Goal: Task Accomplishment & Management: Use online tool/utility

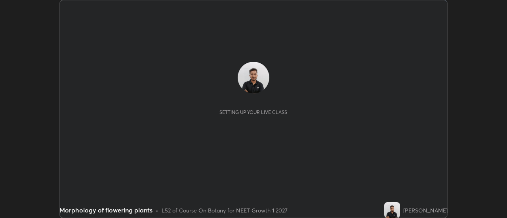
scroll to position [218, 506]
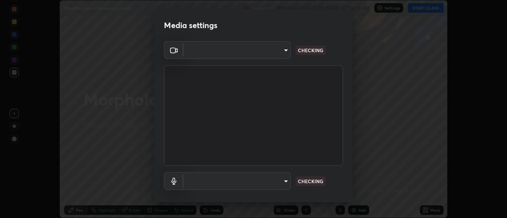
type input "488f195aeec122cb43e0740160e1882b082f3fdd4d4b6abd78f5297b28509510"
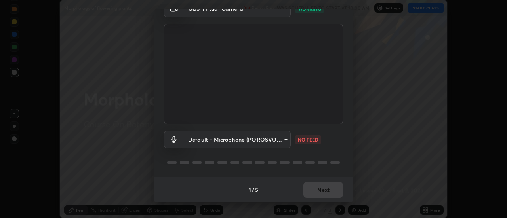
click at [283, 137] on body "Erase all Morphology of flowering plants Recording WAS SCHEDULED TO START AT 10…" at bounding box center [253, 109] width 507 height 218
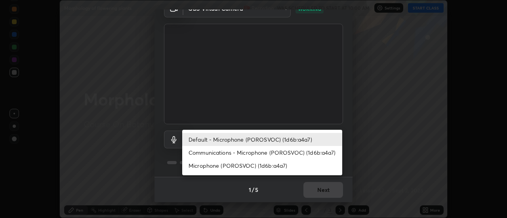
click at [271, 153] on li "Communications - Microphone (POROSVOC) (1d6b:a4a7)" at bounding box center [262, 152] width 160 height 13
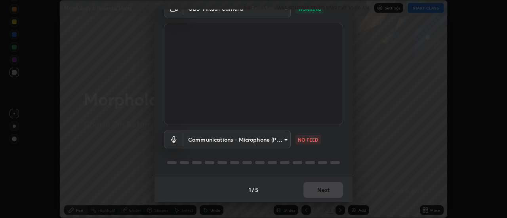
click at [274, 141] on body "Erase all Morphology of flowering plants Recording WAS SCHEDULED TO START AT 10…" at bounding box center [253, 109] width 507 height 218
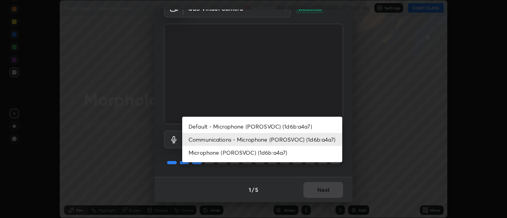
click at [285, 125] on li "Default - Microphone (POROSVOC) (1d6b:a4a7)" at bounding box center [262, 126] width 160 height 13
type input "default"
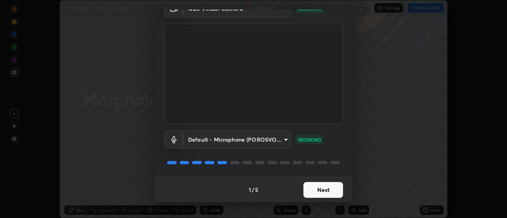
click at [327, 191] on button "Next" at bounding box center [323, 190] width 40 height 16
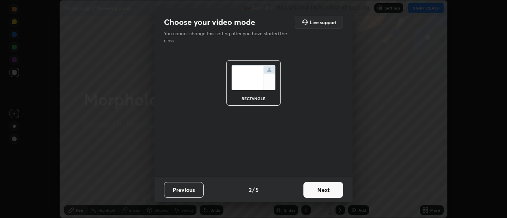
click at [329, 188] on button "Next" at bounding box center [323, 190] width 40 height 16
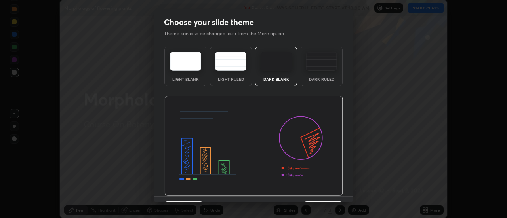
scroll to position [19, 0]
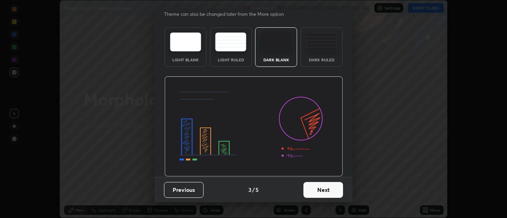
click at [328, 190] on button "Next" at bounding box center [323, 190] width 40 height 16
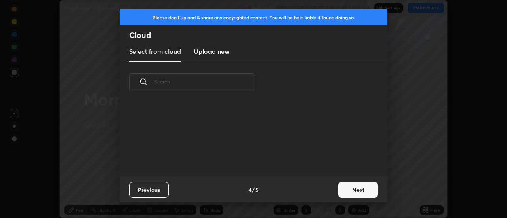
click at [344, 191] on button "Next" at bounding box center [358, 190] width 40 height 16
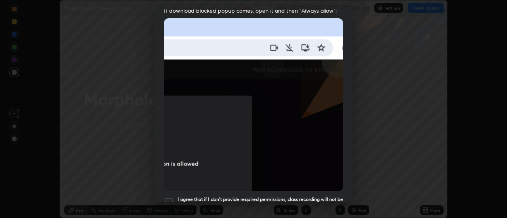
scroll to position [203, 0]
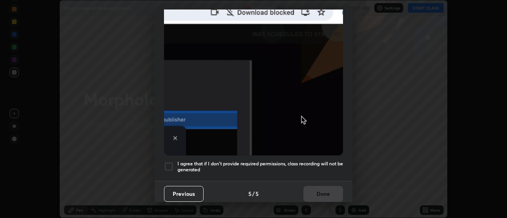
click at [170, 164] on div at bounding box center [169, 167] width 10 height 10
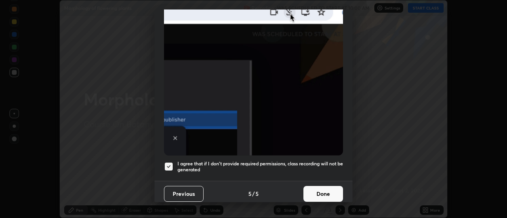
click at [307, 188] on button "Done" at bounding box center [323, 194] width 40 height 16
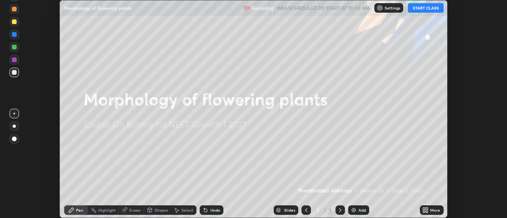
click at [428, 9] on button "START CLASS" at bounding box center [426, 8] width 36 height 10
click at [437, 213] on div "More" at bounding box center [432, 210] width 24 height 10
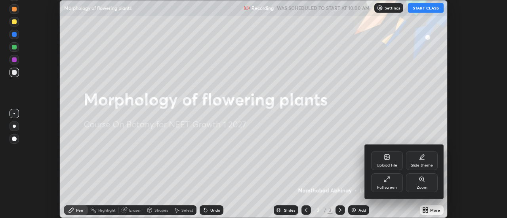
click at [378, 164] on div "Upload File" at bounding box center [386, 165] width 21 height 4
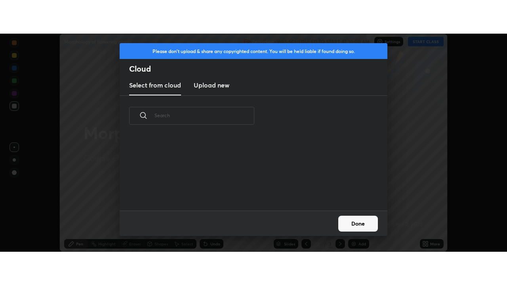
scroll to position [74, 254]
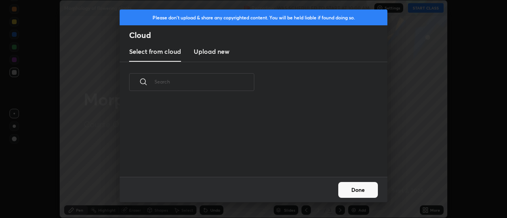
click at [228, 59] on new "Upload new" at bounding box center [212, 52] width 36 height 20
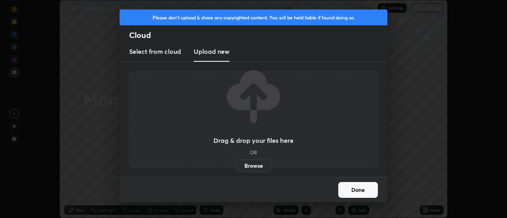
click at [246, 162] on label "Browse" at bounding box center [253, 166] width 35 height 13
click at [236, 162] on input "Browse" at bounding box center [236, 166] width 0 height 13
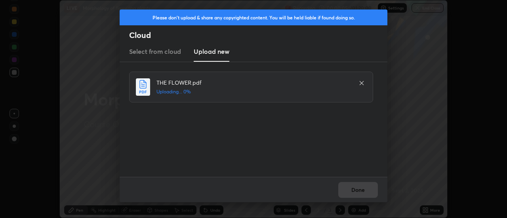
click at [353, 181] on div "Done" at bounding box center [254, 189] width 268 height 25
click at [369, 191] on button "Done" at bounding box center [358, 190] width 40 height 16
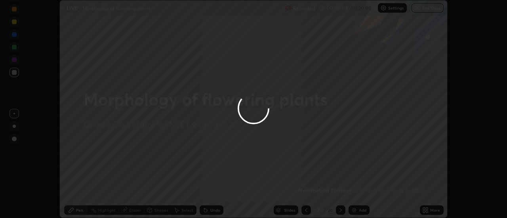
click at [427, 209] on icon at bounding box center [427, 209] width 2 height 2
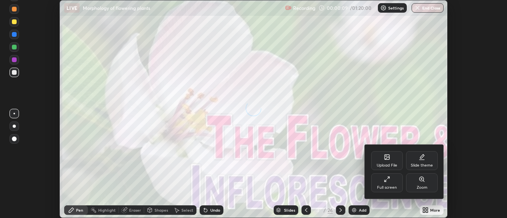
click at [391, 180] on div "Full screen" at bounding box center [387, 182] width 32 height 19
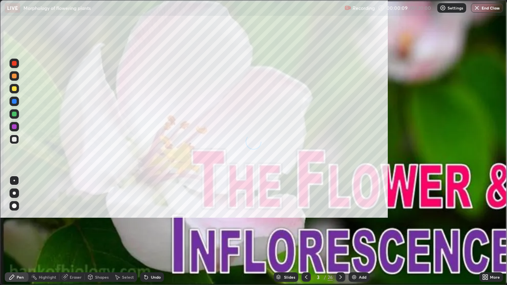
scroll to position [285, 507]
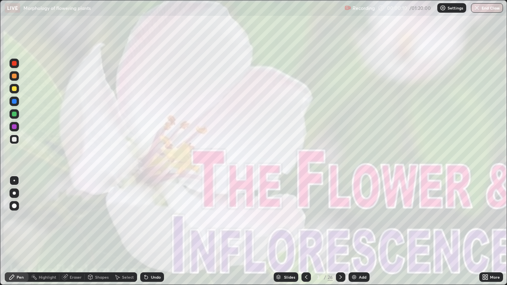
click at [284, 218] on div "Slides" at bounding box center [286, 277] width 25 height 10
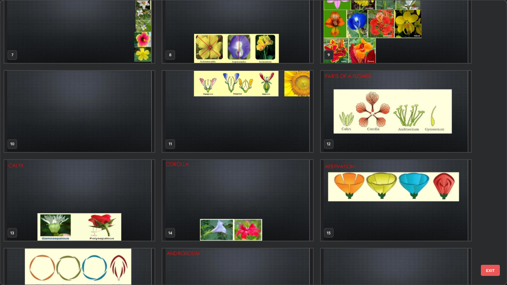
scroll to position [213, 0]
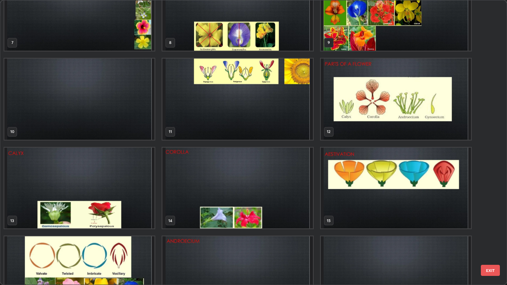
click at [372, 188] on img "grid" at bounding box center [396, 188] width 150 height 81
click at [373, 189] on img "grid" at bounding box center [396, 188] width 150 height 81
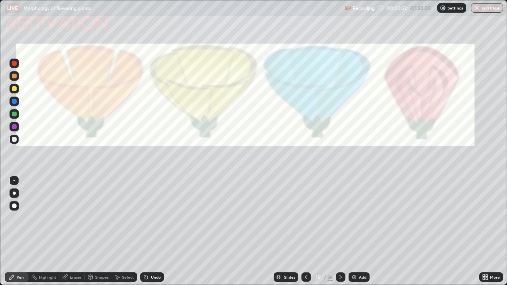
click at [14, 193] on div at bounding box center [14, 193] width 3 height 3
click at [13, 65] on div at bounding box center [14, 63] width 5 height 5
click at [14, 140] on div at bounding box center [14, 139] width 5 height 5
click at [17, 66] on div at bounding box center [15, 64] width 10 height 10
click at [13, 139] on div at bounding box center [14, 139] width 5 height 5
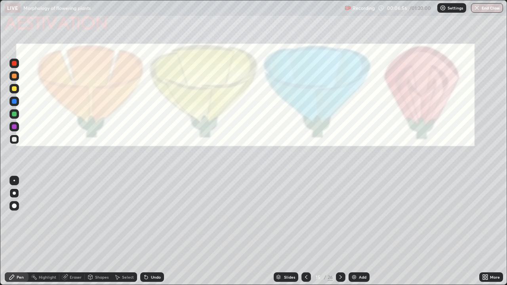
click at [14, 64] on div at bounding box center [14, 63] width 5 height 5
click at [340, 218] on icon at bounding box center [340, 277] width 6 height 6
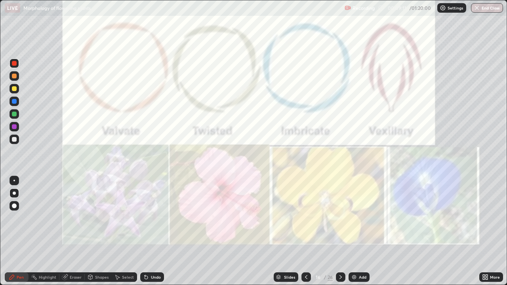
click at [14, 64] on div at bounding box center [14, 63] width 5 height 5
click at [305, 218] on icon at bounding box center [306, 277] width 6 height 6
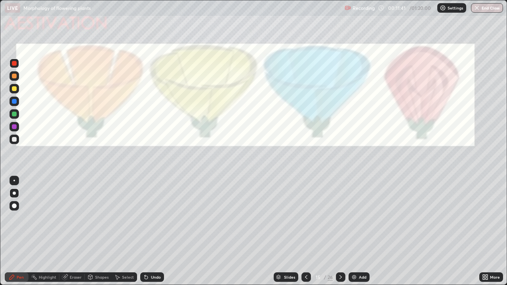
click at [14, 143] on div at bounding box center [15, 140] width 10 height 10
click at [74, 218] on div "Eraser" at bounding box center [76, 277] width 12 height 4
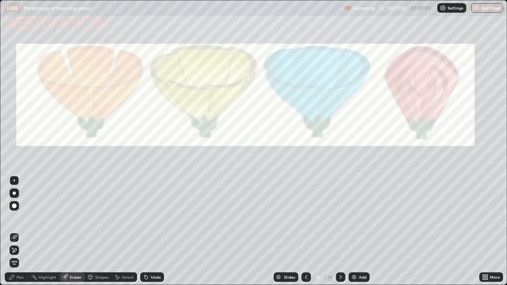
click at [21, 218] on div "Pen" at bounding box center [20, 277] width 7 height 4
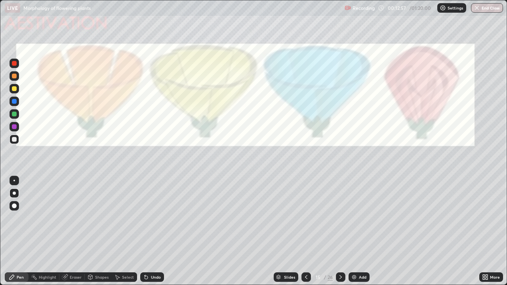
click at [12, 129] on div at bounding box center [15, 127] width 10 height 10
click at [342, 218] on div at bounding box center [341, 277] width 10 height 10
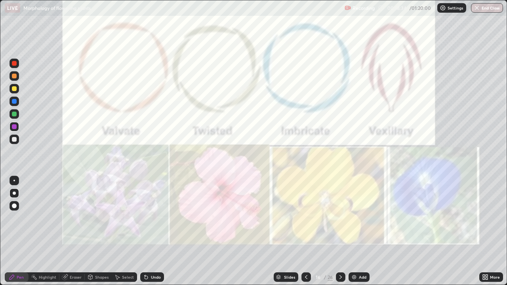
click at [301, 218] on div at bounding box center [306, 277] width 10 height 10
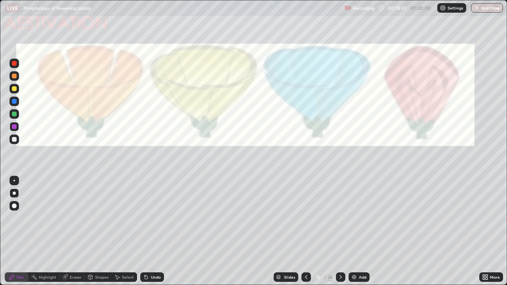
click at [15, 141] on div at bounding box center [14, 139] width 5 height 5
click at [72, 218] on div "Eraser" at bounding box center [76, 277] width 12 height 4
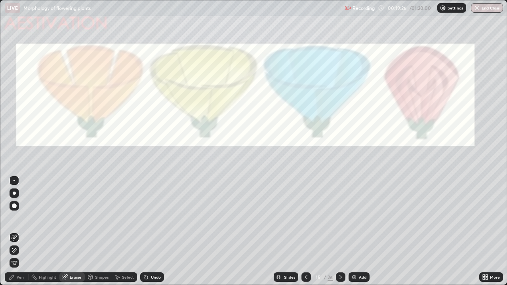
click at [21, 218] on div "Pen" at bounding box center [20, 277] width 7 height 4
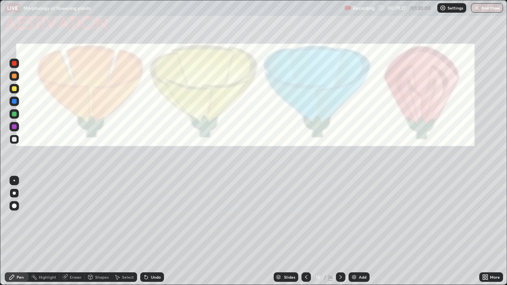
click at [19, 218] on div "Pen" at bounding box center [20, 277] width 7 height 4
click at [13, 128] on div at bounding box center [14, 126] width 5 height 5
click at [16, 140] on div at bounding box center [14, 139] width 5 height 5
click at [14, 127] on div at bounding box center [14, 126] width 5 height 5
click at [74, 218] on div "Eraser" at bounding box center [76, 277] width 12 height 4
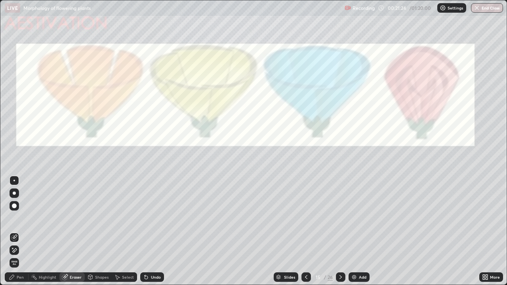
click at [21, 218] on div "Pen" at bounding box center [20, 277] width 7 height 4
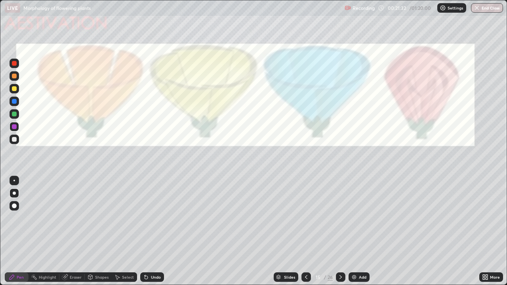
click at [74, 218] on div "Eraser" at bounding box center [76, 277] width 12 height 4
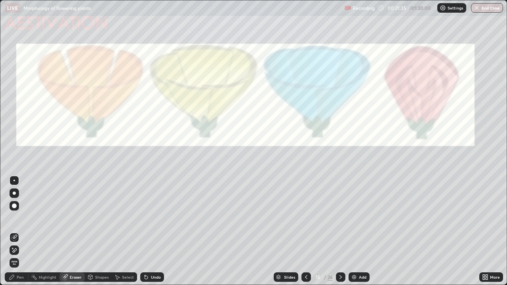
click at [24, 218] on div "Pen" at bounding box center [17, 277] width 24 height 10
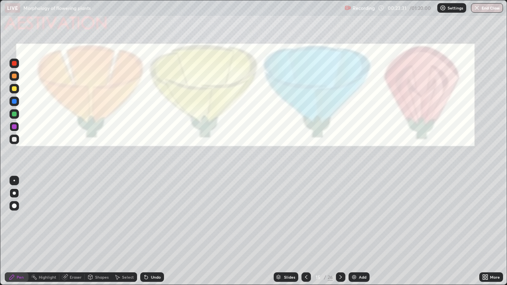
click at [340, 218] on icon at bounding box center [340, 277] width 6 height 6
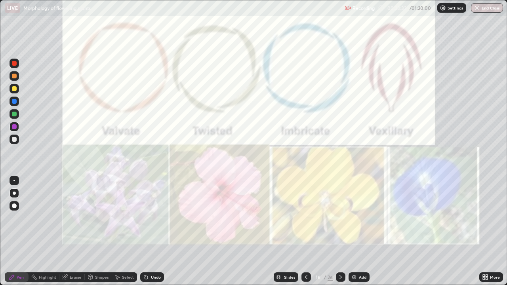
click at [341, 218] on icon at bounding box center [340, 277] width 6 height 6
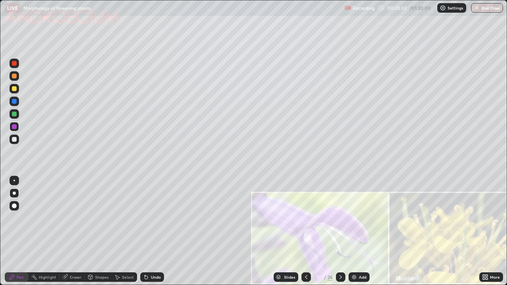
click at [306, 218] on icon at bounding box center [306, 277] width 6 height 6
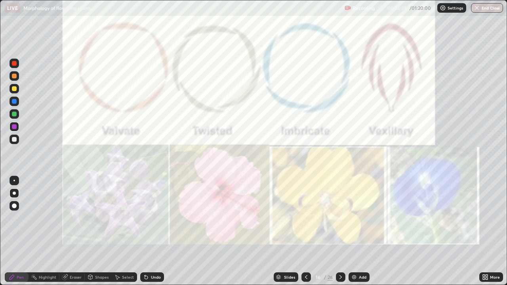
click at [361, 218] on div "Add" at bounding box center [363, 277] width 8 height 4
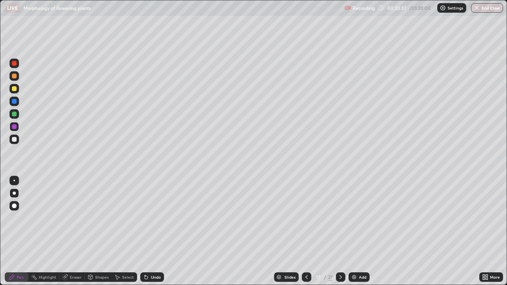
click at [16, 64] on div at bounding box center [14, 63] width 5 height 5
click at [14, 64] on div at bounding box center [14, 63] width 5 height 5
click at [16, 65] on div at bounding box center [14, 63] width 5 height 5
click at [14, 143] on div at bounding box center [15, 140] width 10 height 10
click at [13, 61] on div at bounding box center [14, 63] width 5 height 5
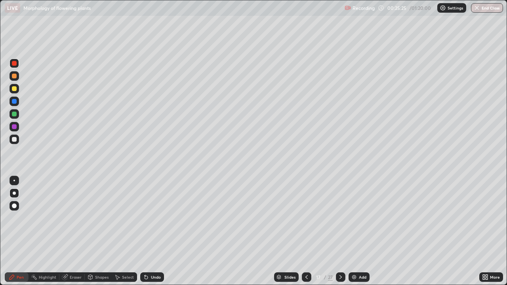
click at [14, 89] on div at bounding box center [14, 88] width 5 height 5
click at [68, 218] on div "Eraser" at bounding box center [71, 277] width 25 height 10
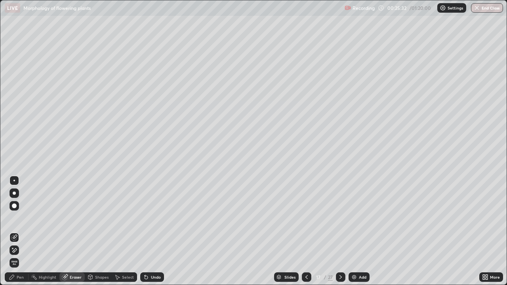
click at [12, 218] on icon at bounding box center [12, 277] width 6 height 6
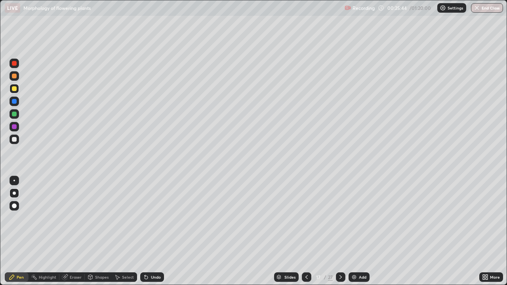
click at [16, 139] on div at bounding box center [14, 139] width 5 height 5
click at [15, 89] on div at bounding box center [14, 88] width 5 height 5
click at [13, 101] on div at bounding box center [14, 101] width 5 height 5
click at [14, 102] on div at bounding box center [14, 101] width 5 height 5
click at [14, 126] on div at bounding box center [14, 126] width 5 height 5
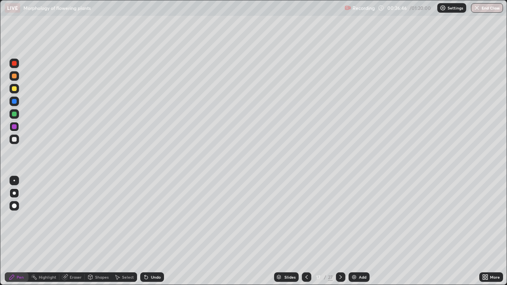
click at [14, 127] on div at bounding box center [14, 126] width 5 height 5
click at [94, 218] on div "Shapes" at bounding box center [98, 277] width 27 height 10
click at [71, 218] on div "Eraser" at bounding box center [76, 277] width 12 height 4
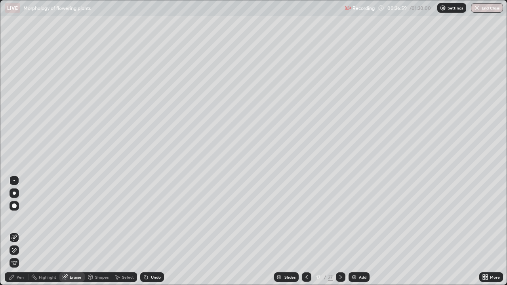
click at [15, 218] on div "Pen" at bounding box center [17, 277] width 24 height 10
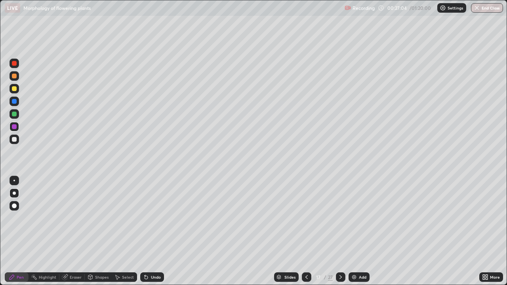
click at [74, 218] on div "Eraser" at bounding box center [76, 277] width 12 height 4
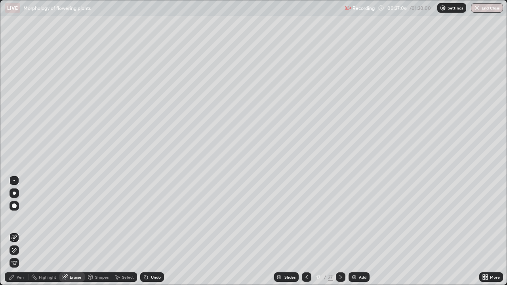
click at [14, 218] on icon at bounding box center [12, 277] width 6 height 6
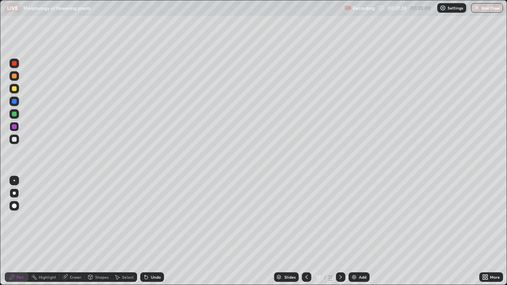
click at [16, 101] on div at bounding box center [14, 101] width 5 height 5
click at [75, 218] on div "Eraser" at bounding box center [76, 277] width 12 height 4
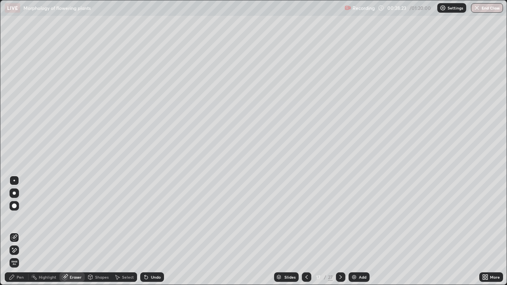
click at [19, 218] on div "Pen" at bounding box center [20, 277] width 7 height 4
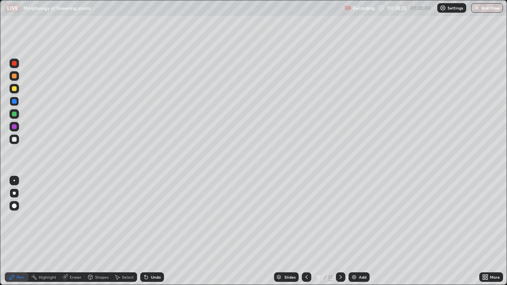
click at [15, 125] on div at bounding box center [14, 126] width 5 height 5
click at [18, 141] on div at bounding box center [15, 140] width 10 height 10
click at [302, 218] on div at bounding box center [307, 277] width 10 height 10
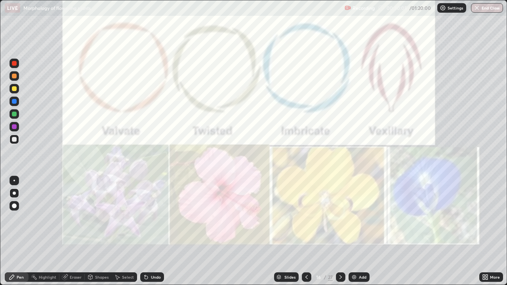
click at [304, 218] on icon at bounding box center [306, 277] width 6 height 6
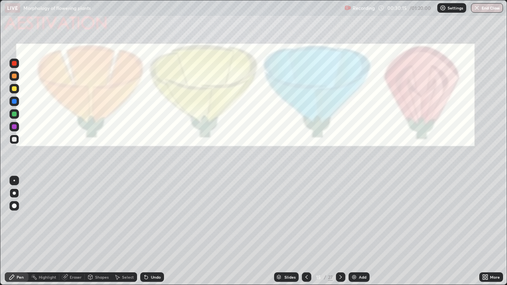
click at [340, 218] on icon at bounding box center [340, 277] width 6 height 6
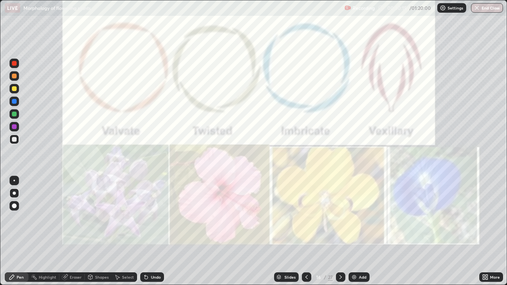
click at [340, 218] on icon at bounding box center [340, 277] width 6 height 6
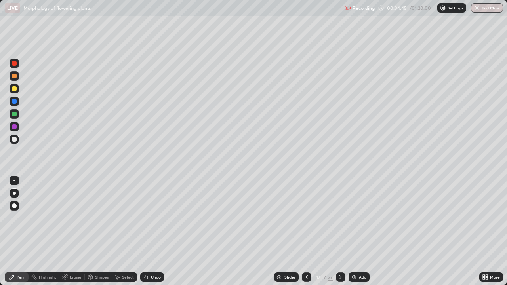
click at [307, 218] on div at bounding box center [307, 277] width 10 height 16
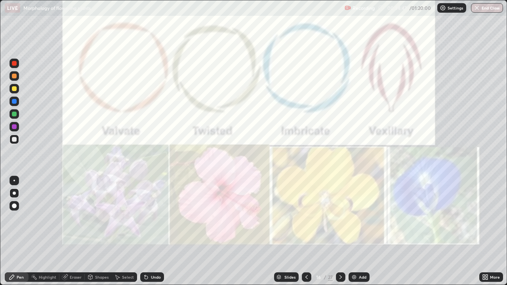
click at [306, 218] on icon at bounding box center [306, 277] width 2 height 4
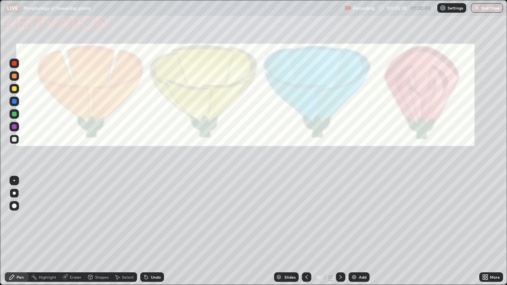
click at [340, 218] on icon at bounding box center [340, 277] width 6 height 6
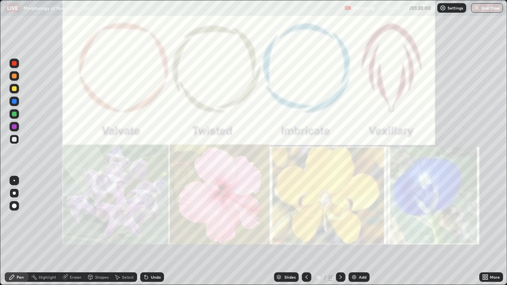
click at [305, 218] on icon at bounding box center [306, 277] width 6 height 6
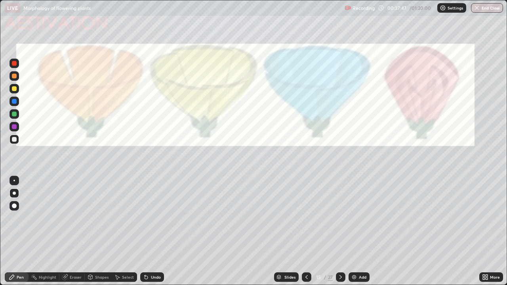
click at [340, 218] on icon at bounding box center [340, 277] width 6 height 6
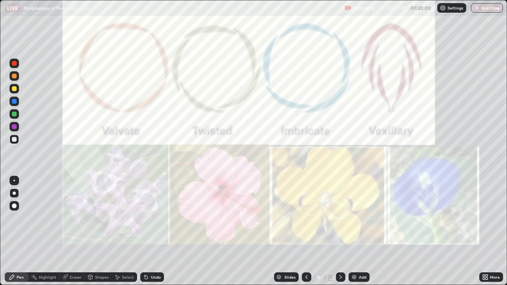
click at [339, 218] on icon at bounding box center [340, 277] width 6 height 6
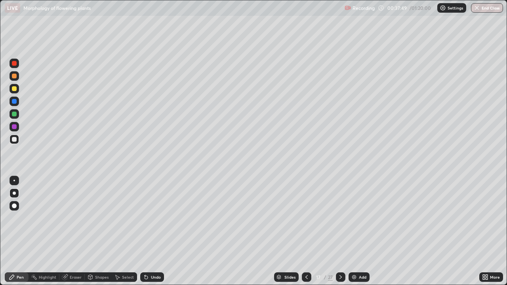
click at [340, 218] on div at bounding box center [341, 277] width 10 height 10
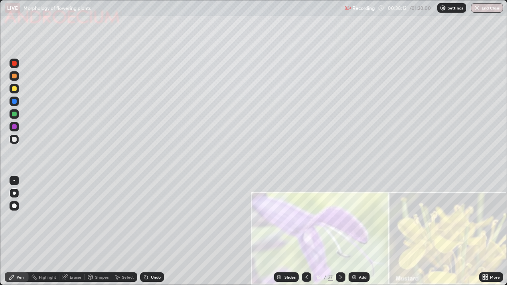
click at [14, 62] on div at bounding box center [14, 63] width 5 height 5
click at [14, 140] on div at bounding box center [14, 139] width 5 height 5
click at [14, 142] on div at bounding box center [15, 140] width 10 height 10
click at [16, 90] on div at bounding box center [14, 88] width 5 height 5
click at [18, 115] on div at bounding box center [15, 114] width 10 height 10
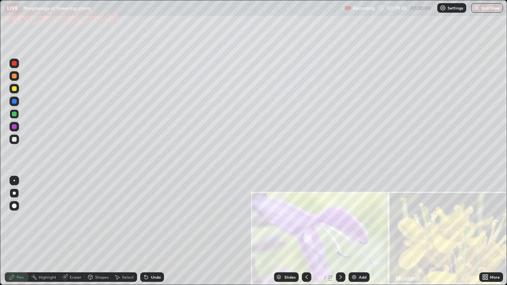
click at [12, 128] on div at bounding box center [14, 126] width 5 height 5
click at [16, 139] on div at bounding box center [14, 139] width 5 height 5
click at [15, 90] on div at bounding box center [14, 88] width 5 height 5
click at [15, 141] on div at bounding box center [14, 139] width 5 height 5
click at [16, 101] on div at bounding box center [14, 101] width 5 height 5
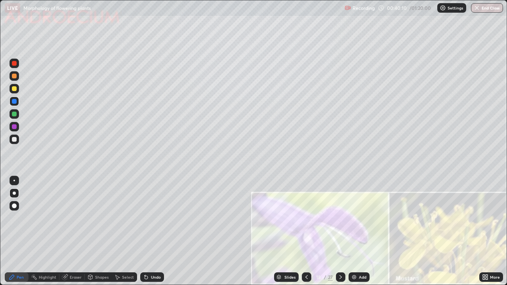
click at [72, 218] on div "Eraser" at bounding box center [76, 277] width 12 height 4
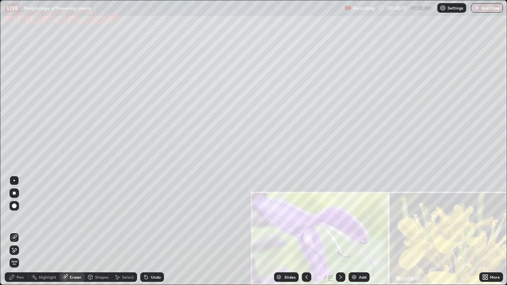
click at [19, 218] on div "Pen" at bounding box center [20, 277] width 7 height 4
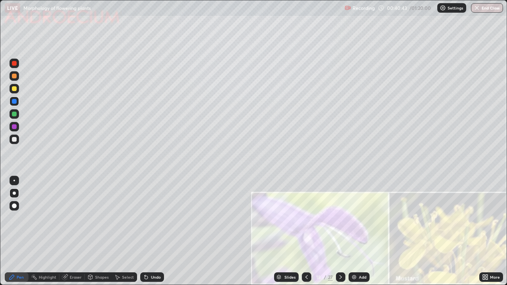
click at [16, 141] on div at bounding box center [15, 140] width 10 height 10
click at [13, 89] on div at bounding box center [14, 88] width 5 height 5
click at [15, 140] on div at bounding box center [14, 139] width 5 height 5
click at [18, 91] on div at bounding box center [15, 89] width 10 height 10
click at [73, 218] on div "Eraser" at bounding box center [76, 277] width 12 height 4
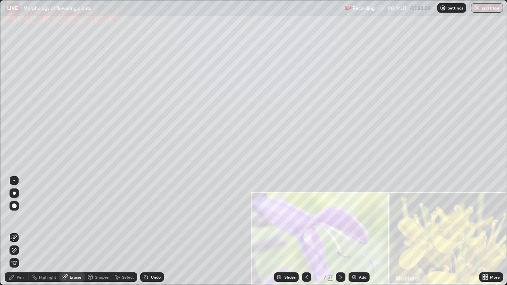
click at [17, 218] on div "Pen" at bounding box center [20, 277] width 7 height 4
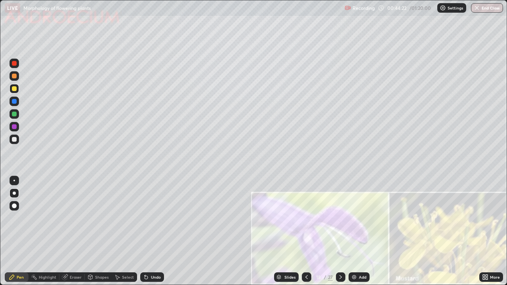
click at [14, 138] on div at bounding box center [14, 139] width 5 height 5
click at [13, 89] on div at bounding box center [14, 88] width 5 height 5
click at [13, 101] on div at bounding box center [14, 101] width 5 height 5
click at [339, 218] on icon at bounding box center [340, 277] width 6 height 6
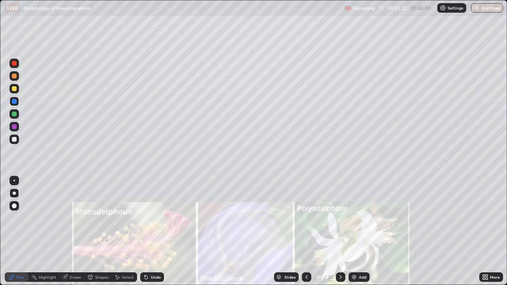
click at [13, 65] on div at bounding box center [14, 63] width 5 height 5
click at [73, 218] on div "Eraser" at bounding box center [76, 277] width 12 height 4
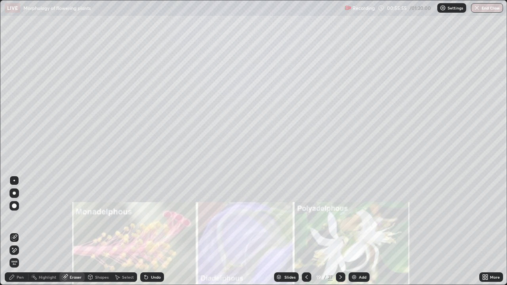
click at [19, 218] on div "Pen" at bounding box center [20, 277] width 7 height 4
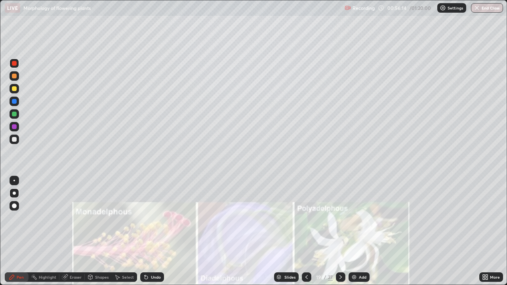
click at [14, 140] on div at bounding box center [14, 139] width 5 height 5
click at [15, 90] on div at bounding box center [14, 88] width 5 height 5
click at [13, 141] on div at bounding box center [14, 139] width 5 height 5
click at [14, 64] on div at bounding box center [14, 63] width 5 height 5
click at [17, 139] on div at bounding box center [15, 140] width 10 height 10
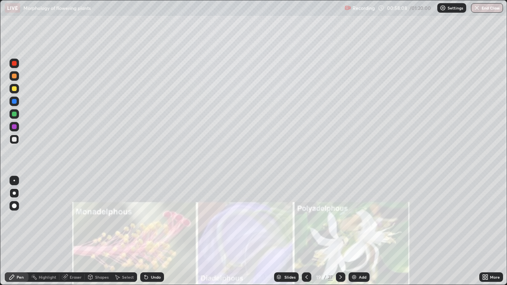
click at [74, 218] on div "Eraser" at bounding box center [76, 277] width 12 height 4
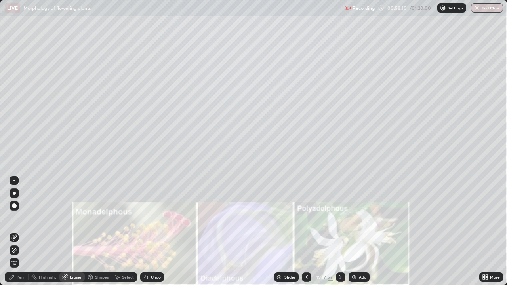
click at [19, 218] on div "Pen" at bounding box center [20, 277] width 7 height 4
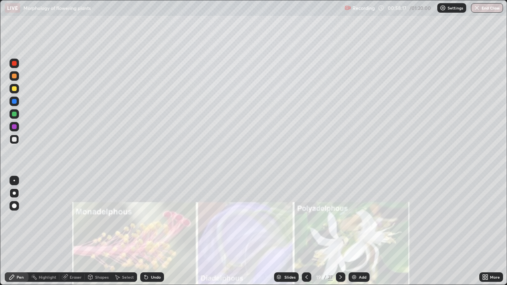
click at [16, 60] on div at bounding box center [15, 64] width 10 height 10
click at [18, 139] on div at bounding box center [15, 140] width 10 height 10
click at [16, 64] on div at bounding box center [14, 63] width 5 height 5
click at [340, 218] on icon at bounding box center [340, 277] width 6 height 6
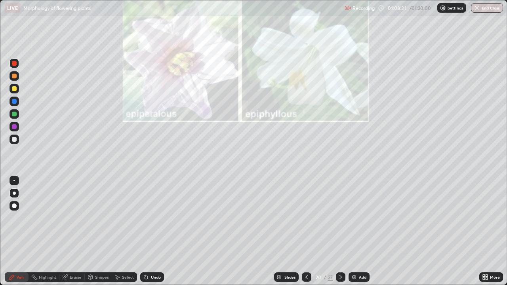
click at [17, 143] on div at bounding box center [15, 140] width 10 height 10
click at [16, 89] on div at bounding box center [14, 88] width 5 height 5
click at [484, 9] on button "End Class" at bounding box center [486, 8] width 31 height 10
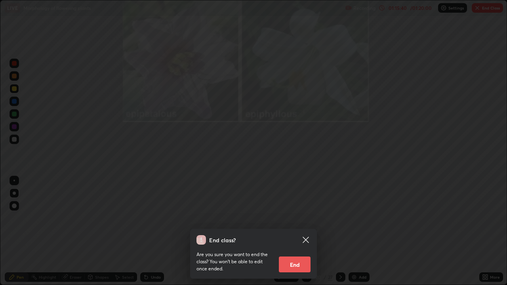
click at [305, 218] on button "End" at bounding box center [295, 265] width 32 height 16
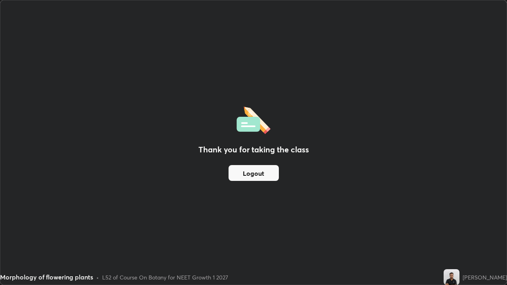
click at [262, 177] on button "Logout" at bounding box center [253, 173] width 50 height 16
